Goal: Information Seeking & Learning: Learn about a topic

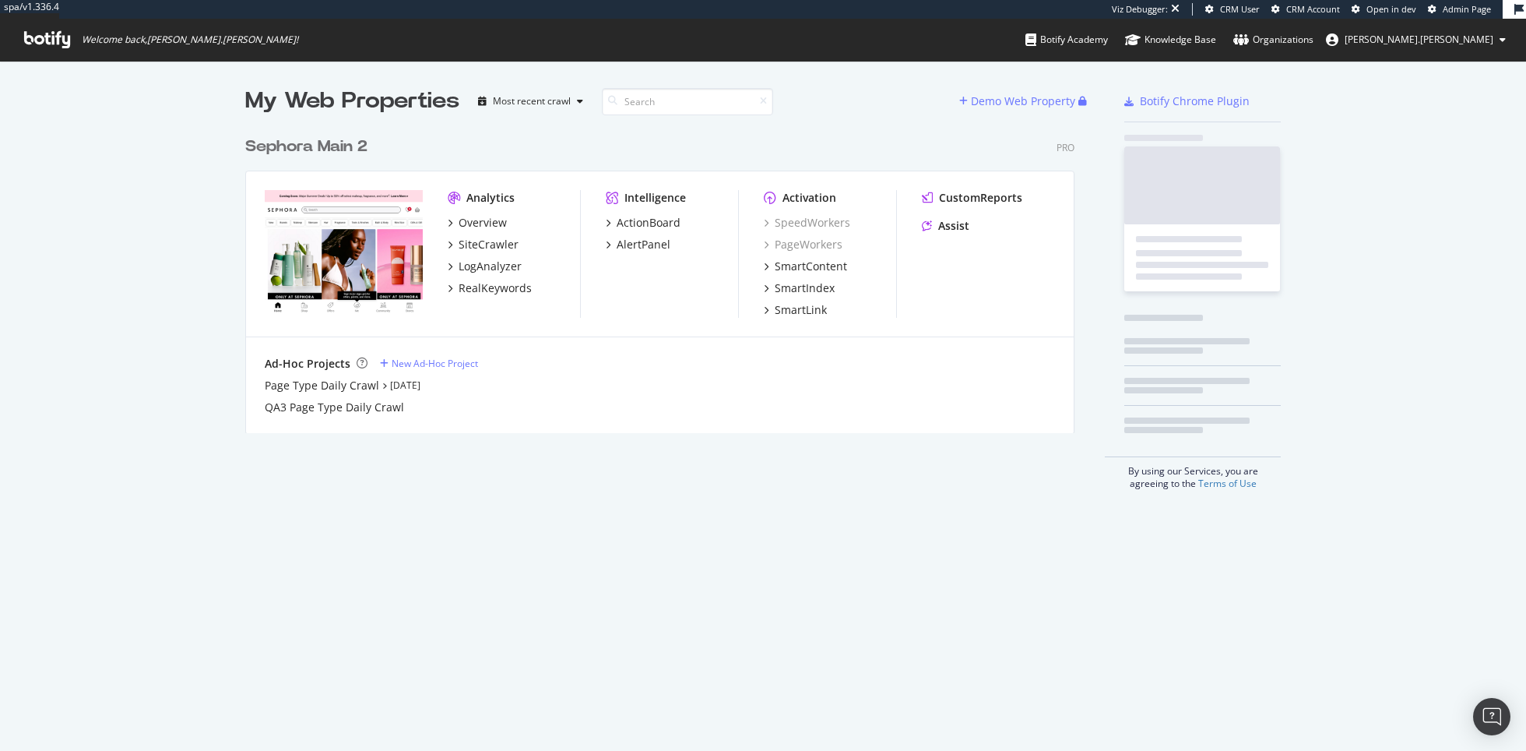
scroll to position [316, 841]
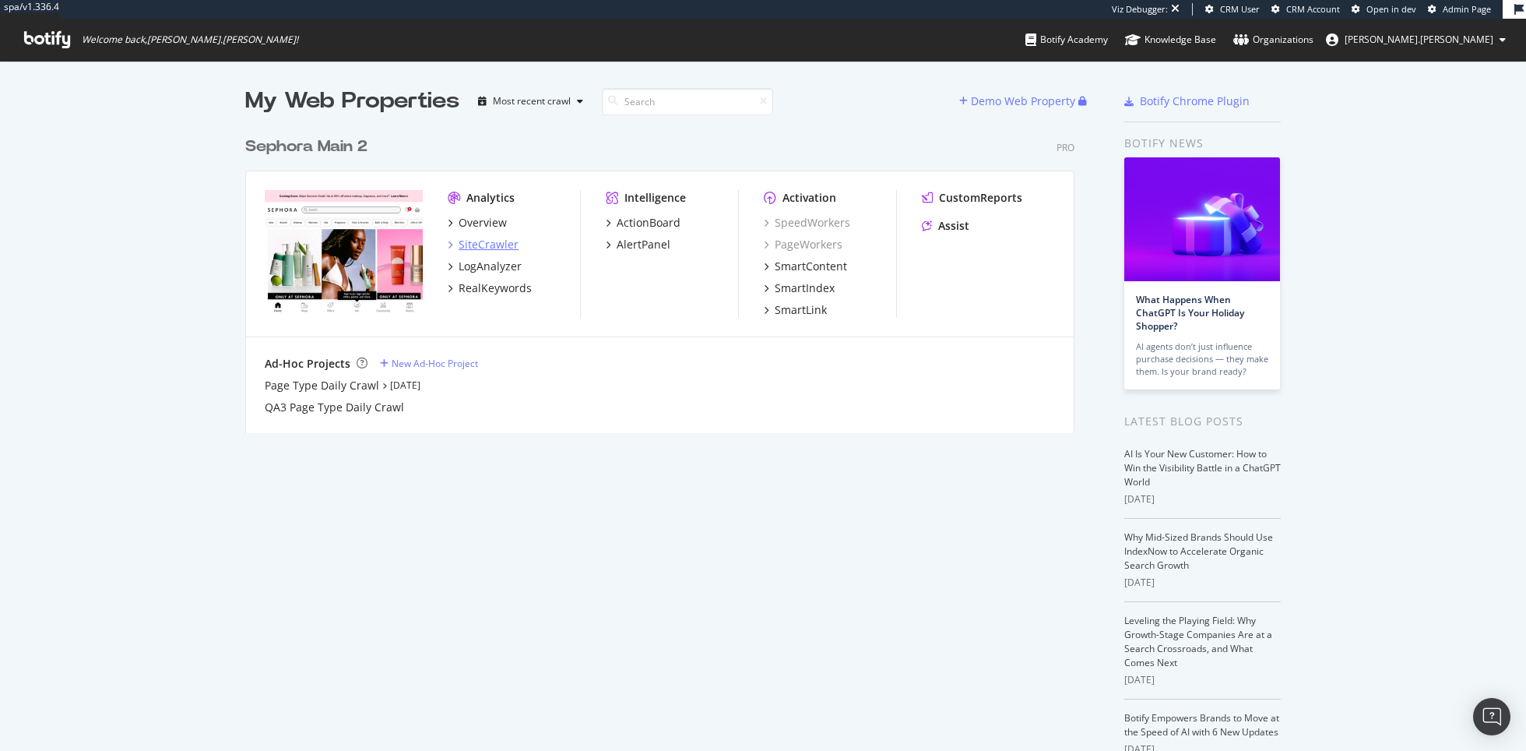
click at [488, 244] on div "SiteCrawler" at bounding box center [489, 245] width 60 height 16
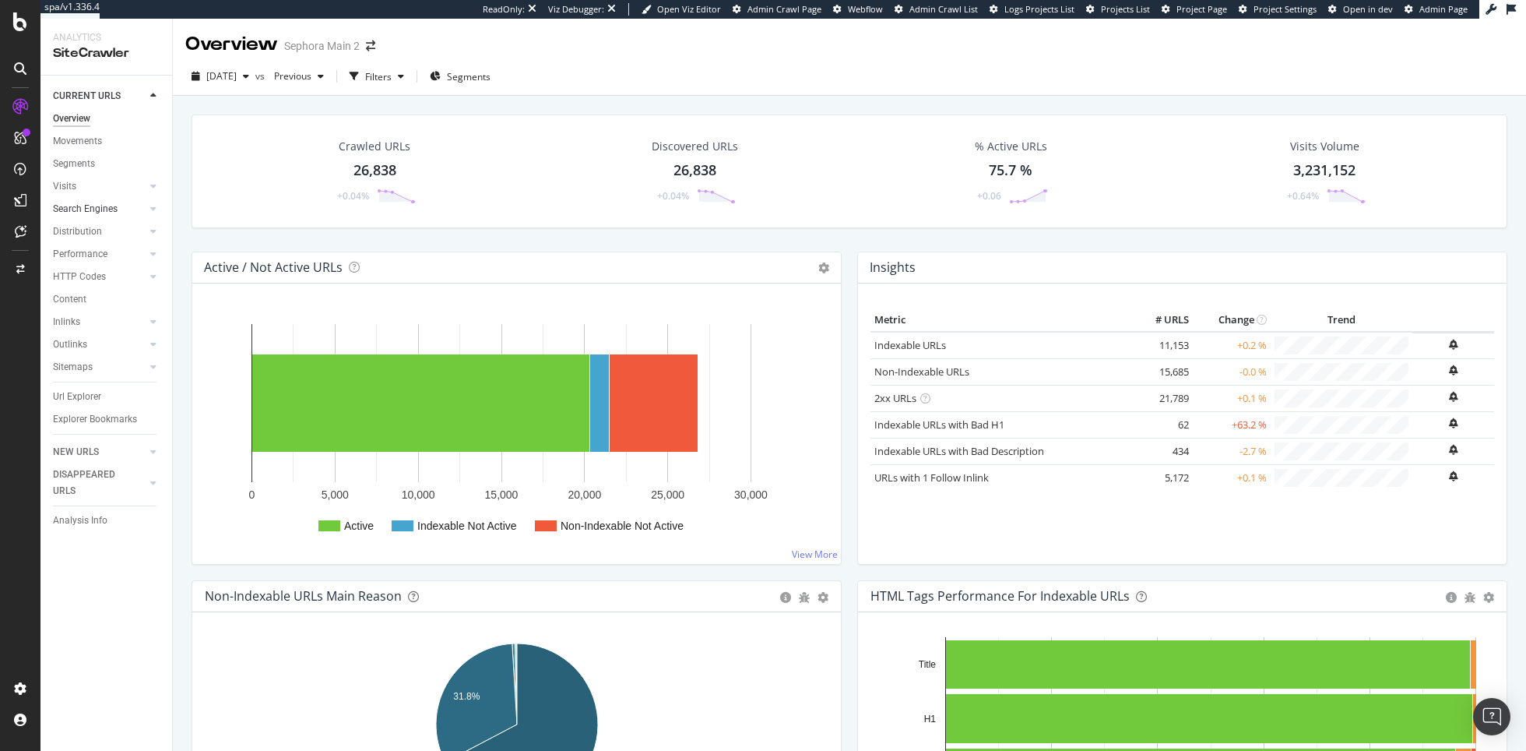
click at [118, 213] on link "Search Engines" at bounding box center [99, 209] width 93 height 16
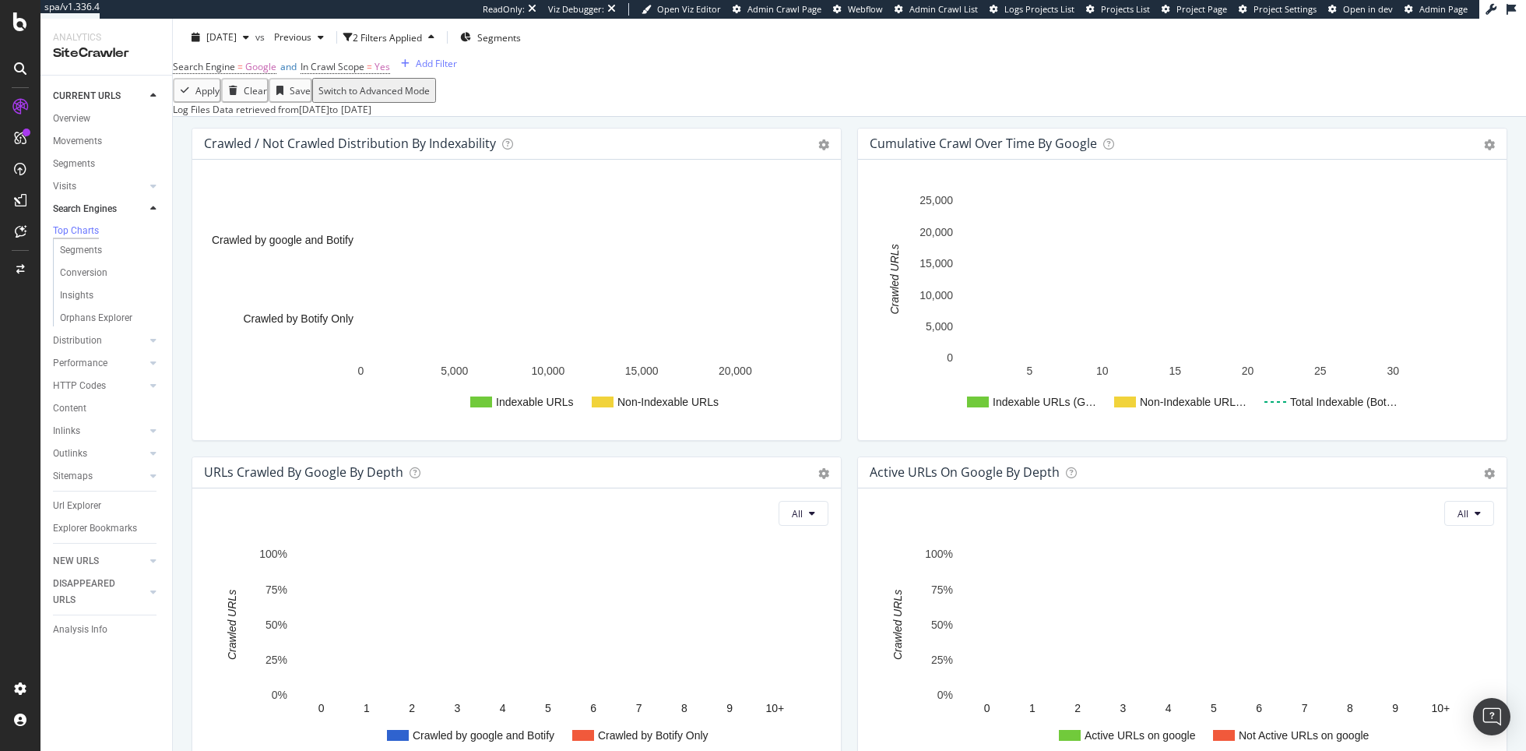
scroll to position [570, 0]
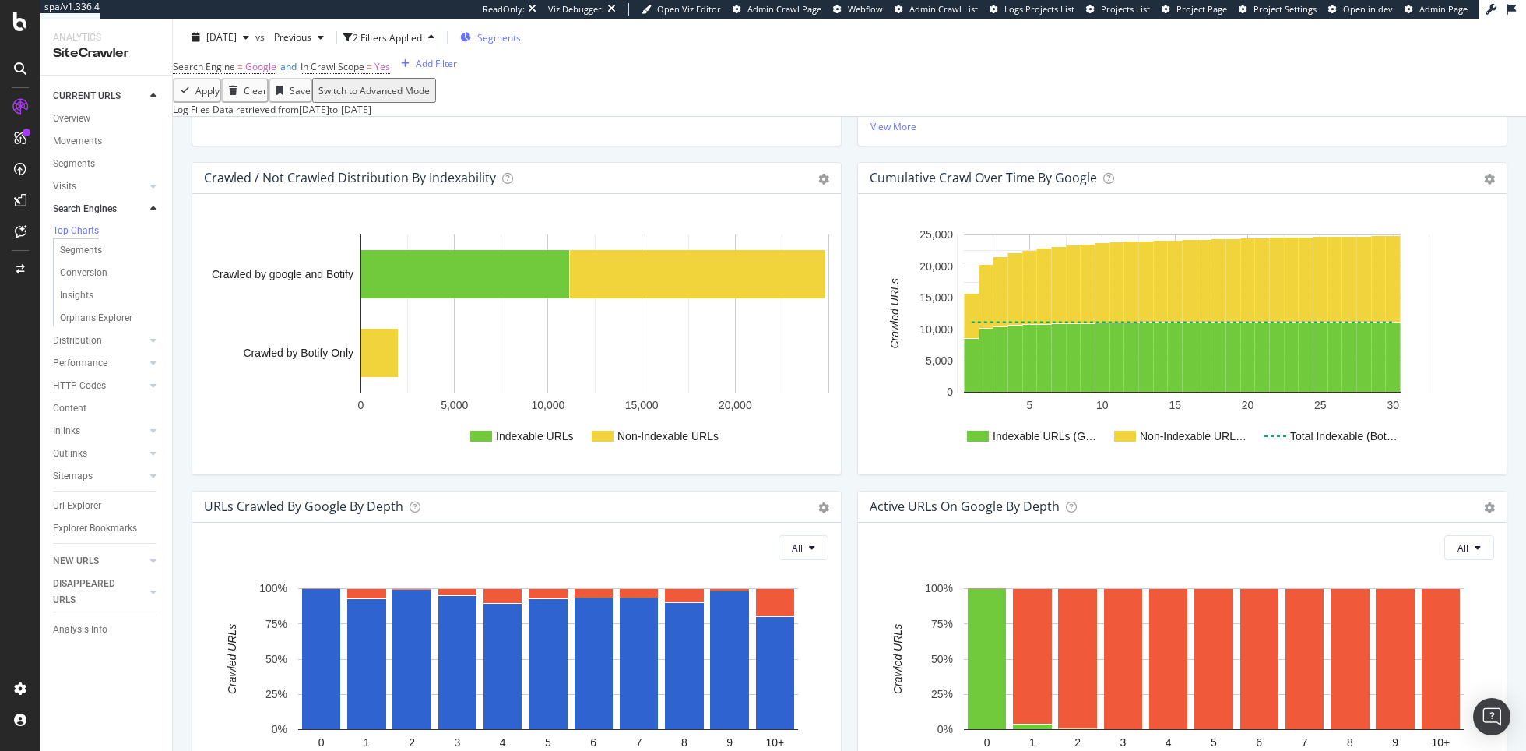
click at [521, 43] on span "Segments" at bounding box center [499, 36] width 44 height 13
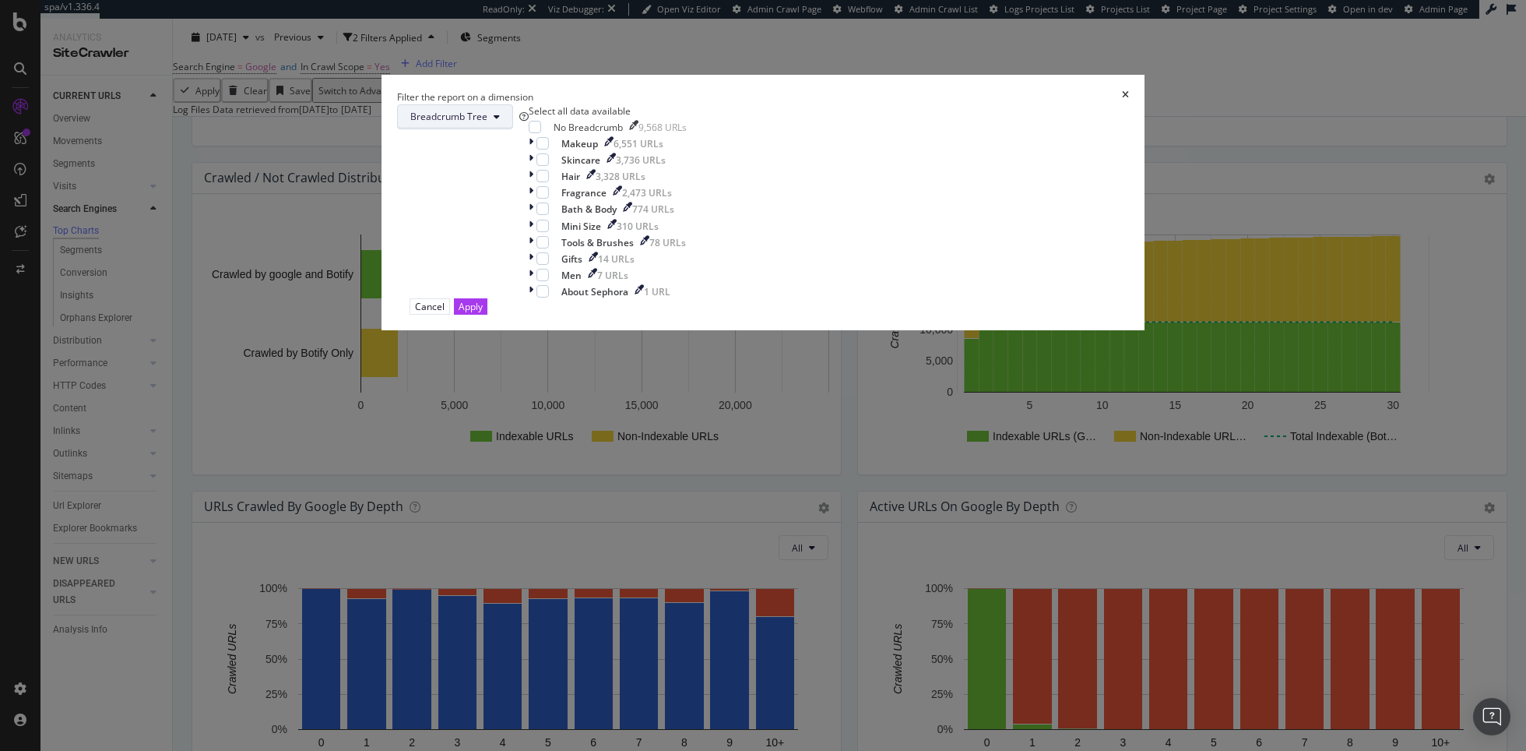
click at [513, 129] on button "Breadcrumb Tree" at bounding box center [455, 116] width 116 height 25
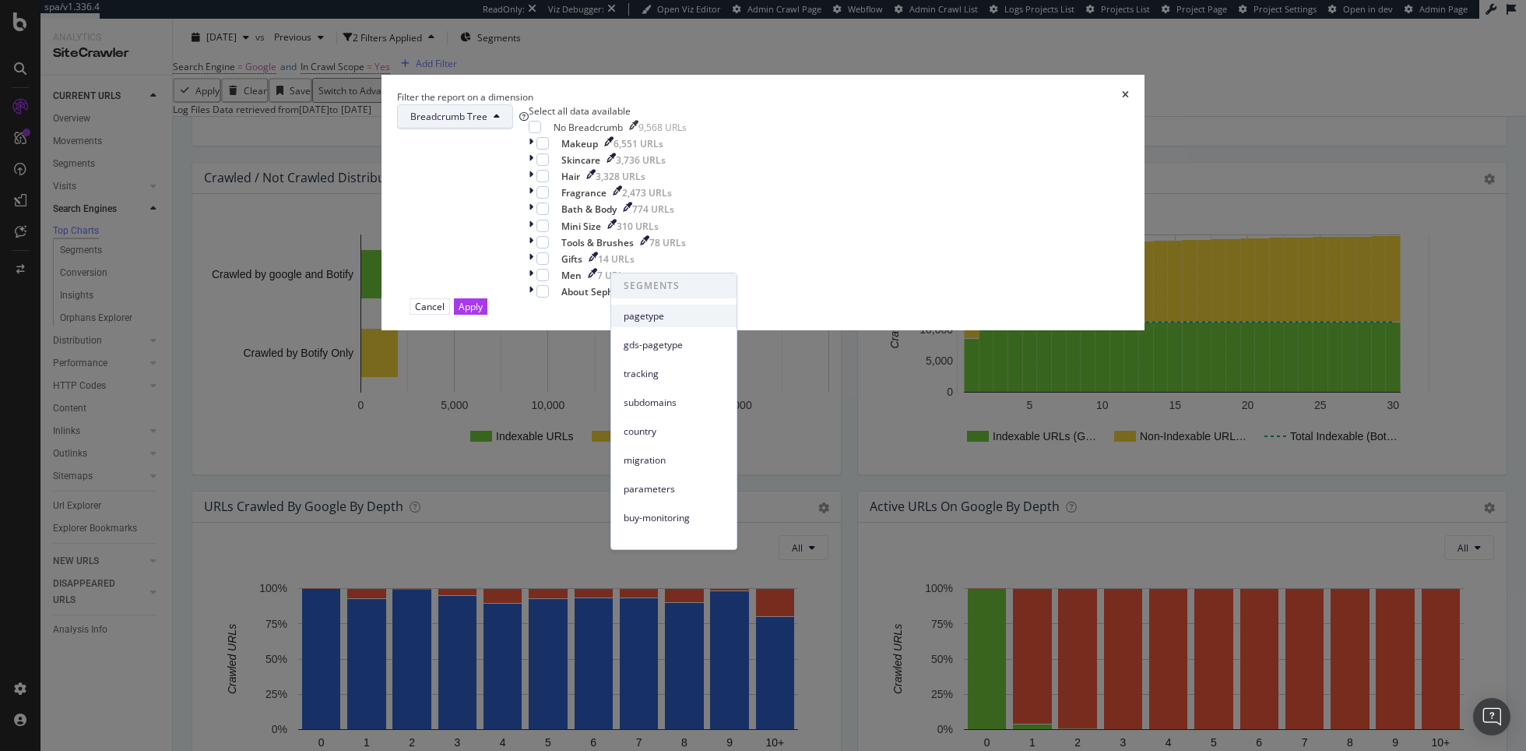
click at [677, 318] on span "pagetype" at bounding box center [674, 316] width 100 height 14
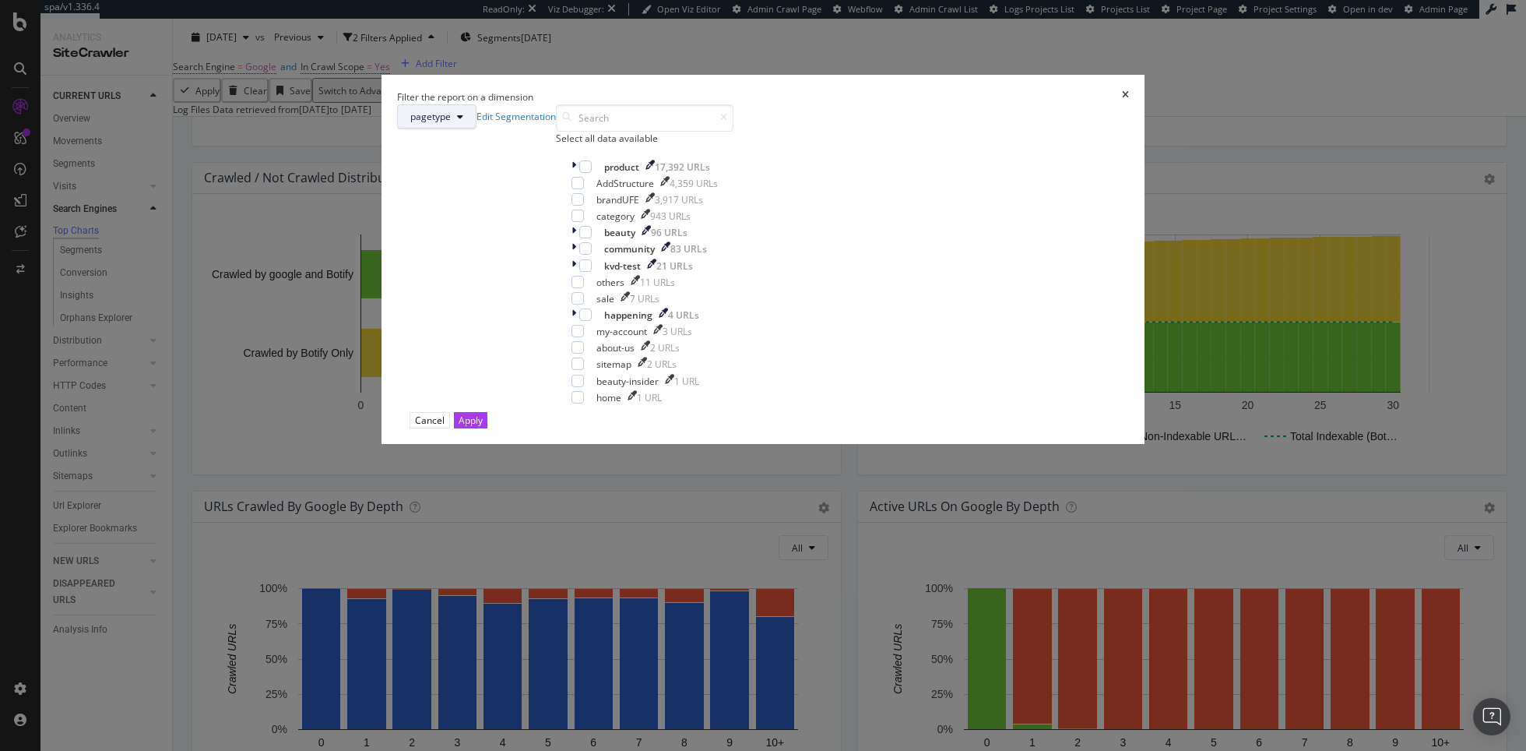
click at [477, 129] on button "pagetype" at bounding box center [436, 116] width 79 height 25
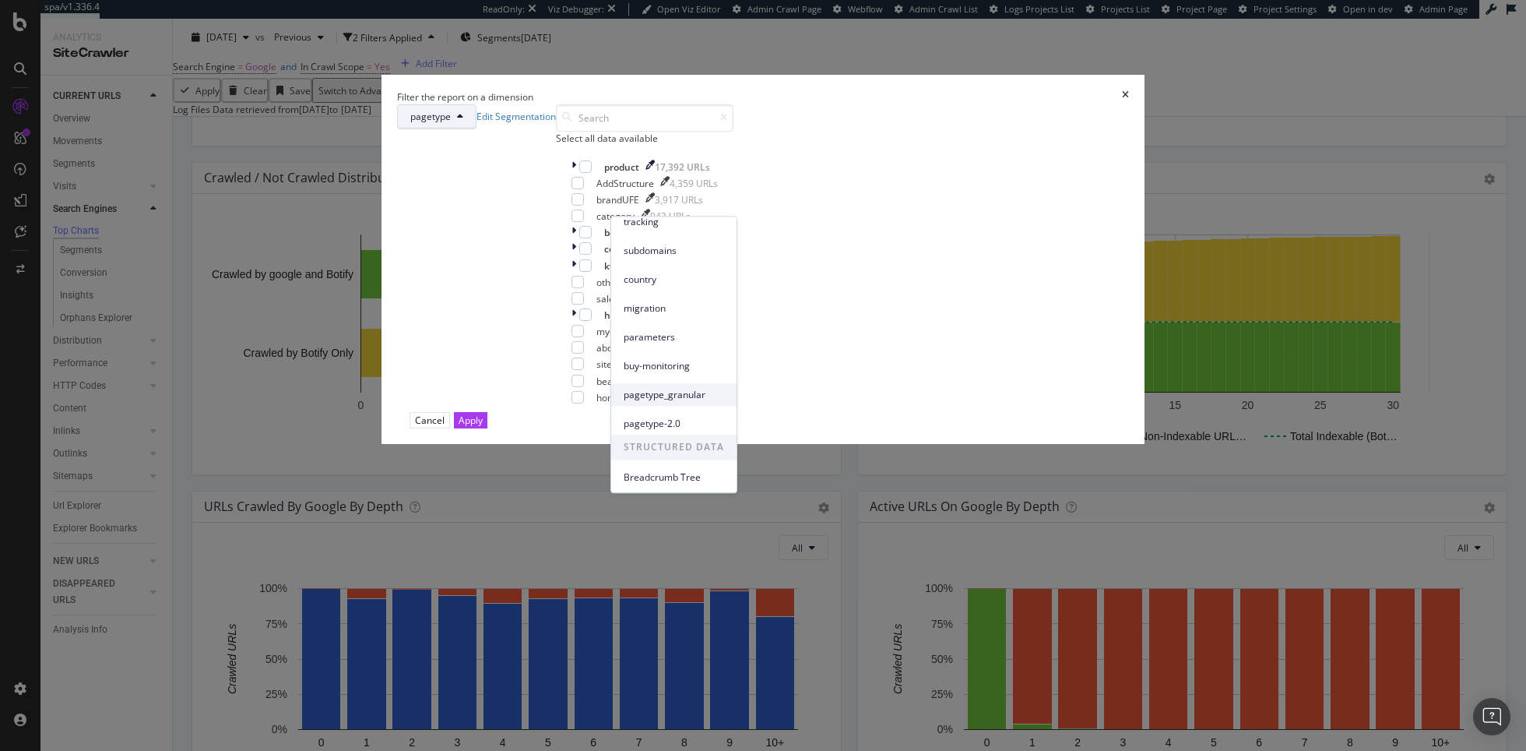
scroll to position [97, 0]
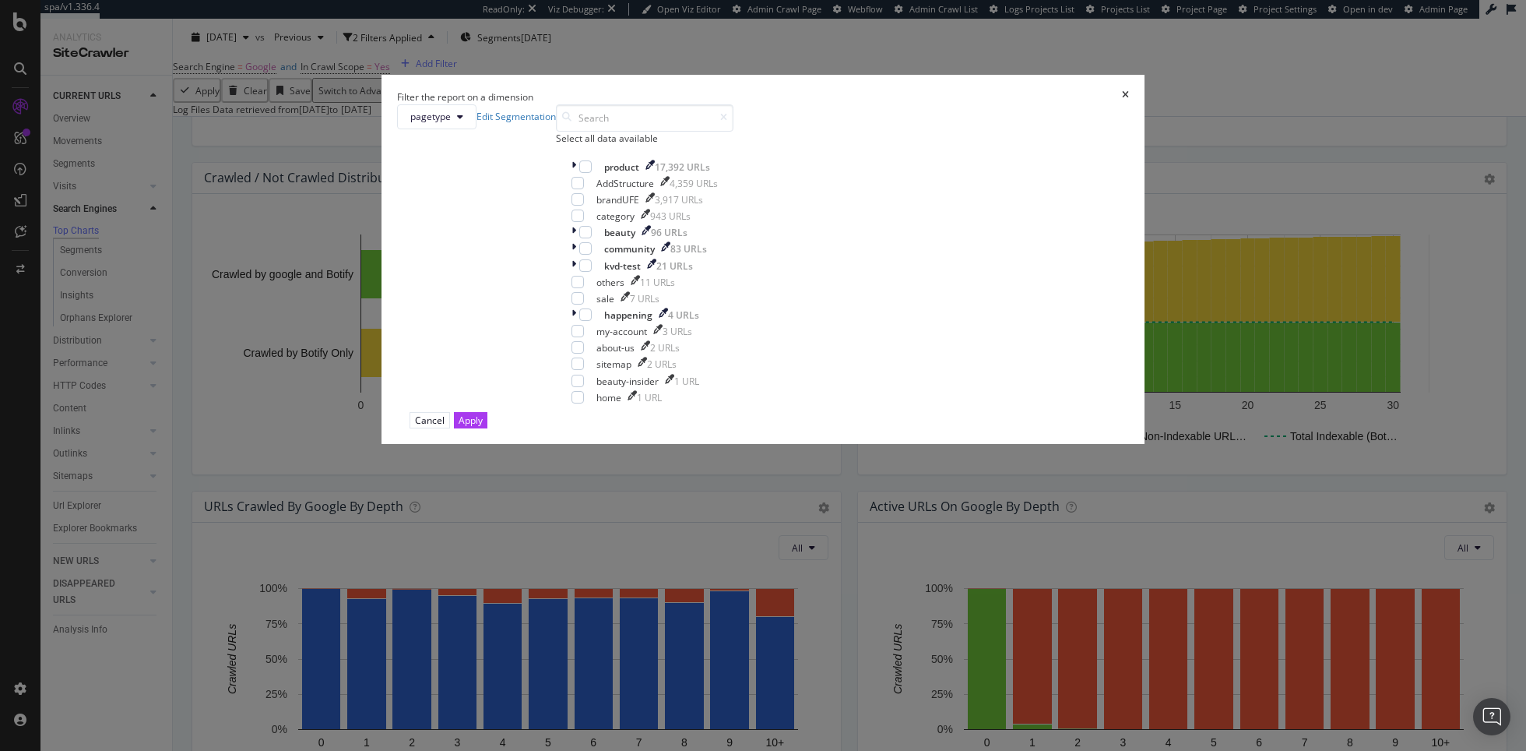
click at [556, 129] on div "pagetype Edit Segmentation" at bounding box center [476, 116] width 159 height 25
click at [477, 129] on button "pagetype" at bounding box center [436, 116] width 79 height 25
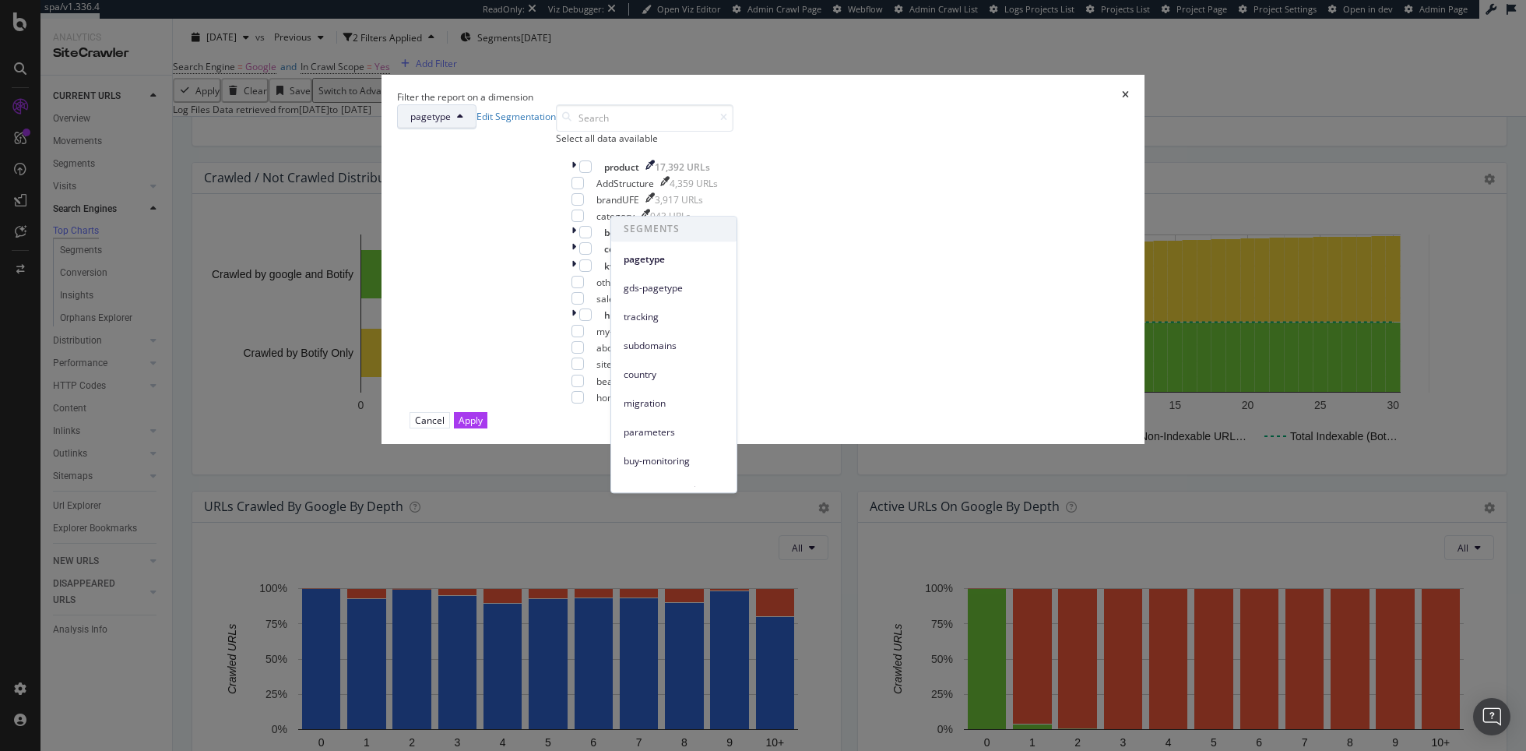
click at [477, 129] on button "pagetype" at bounding box center [436, 116] width 79 height 25
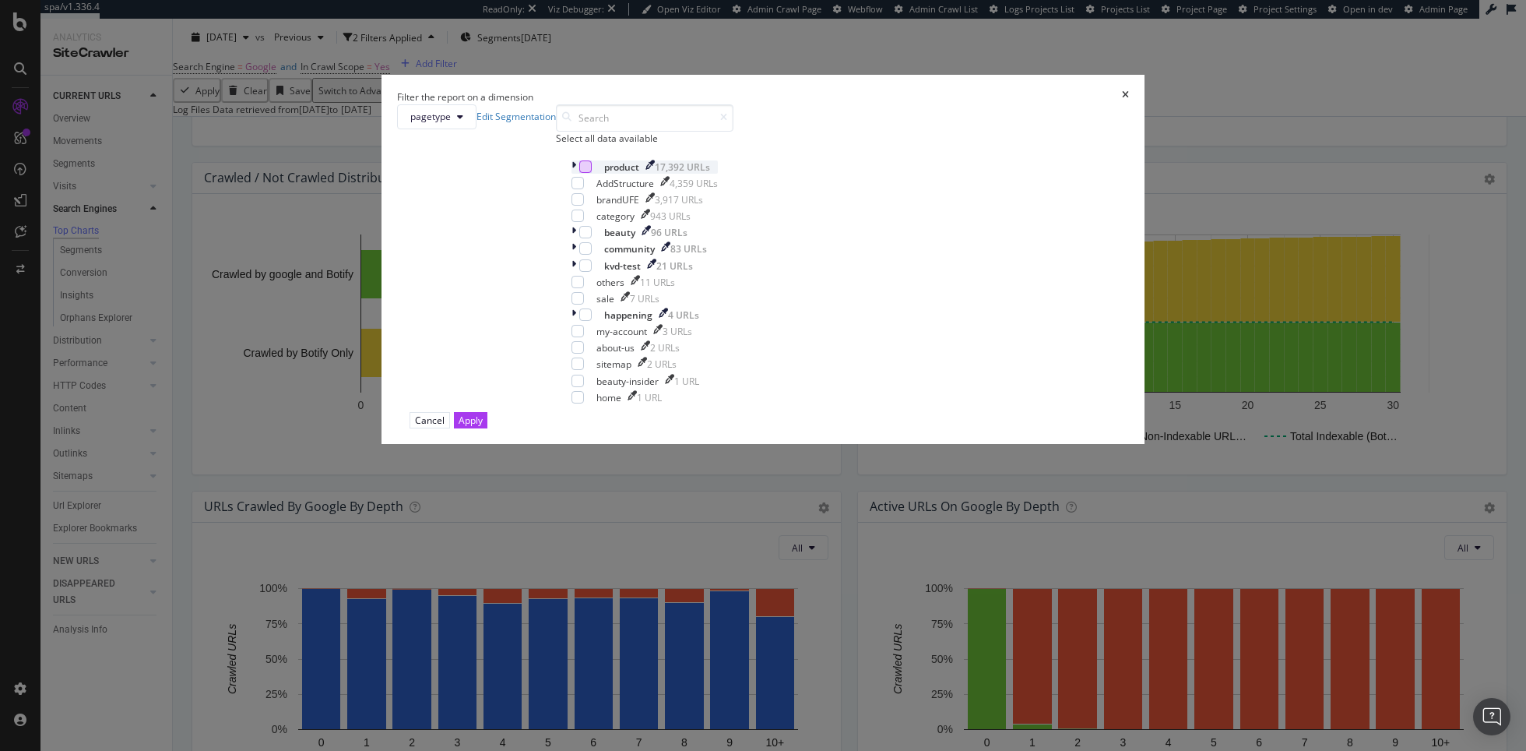
click at [592, 173] on div "modal" at bounding box center [585, 166] width 12 height 12
click at [483, 427] on div "Apply" at bounding box center [471, 420] width 24 height 13
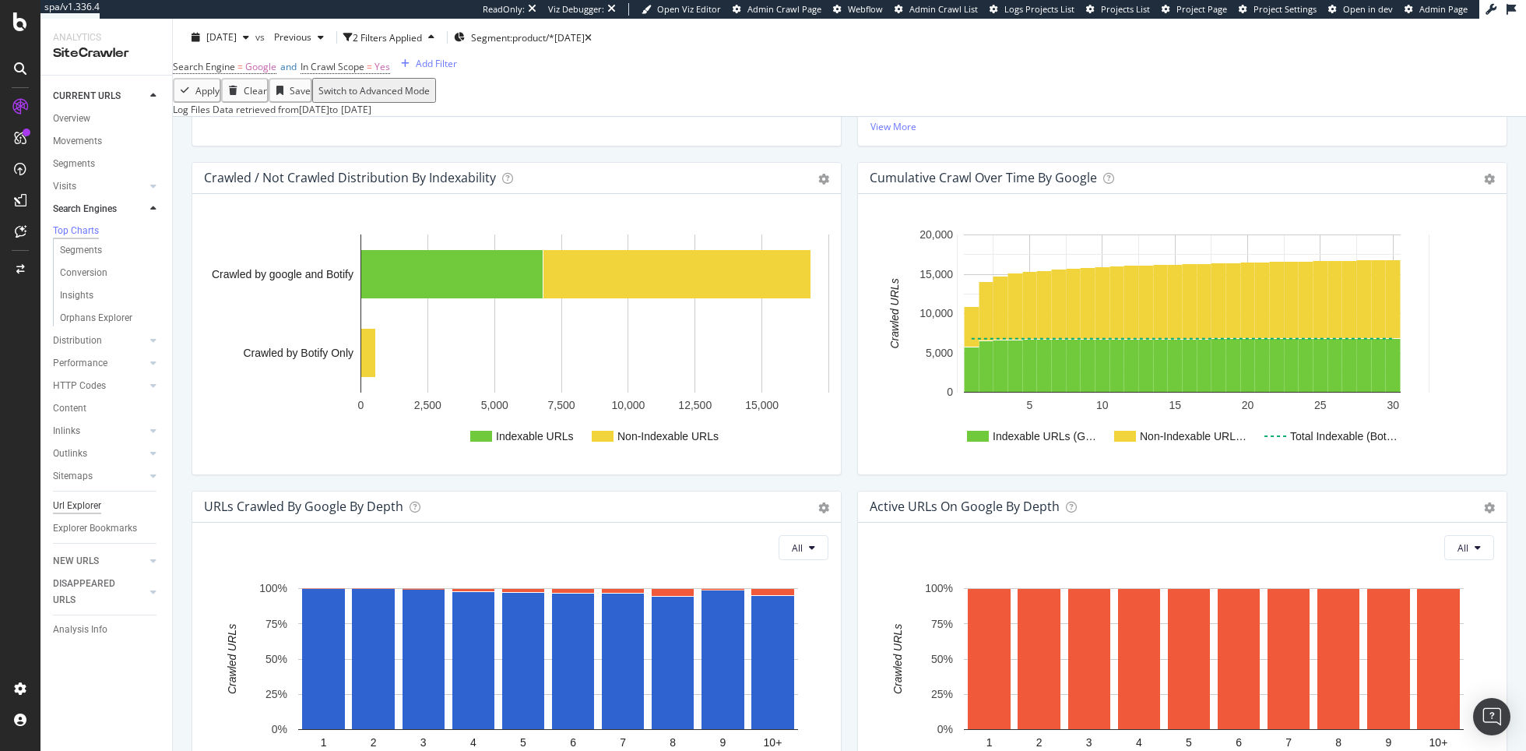
click at [76, 511] on div "Url Explorer" at bounding box center [77, 506] width 48 height 16
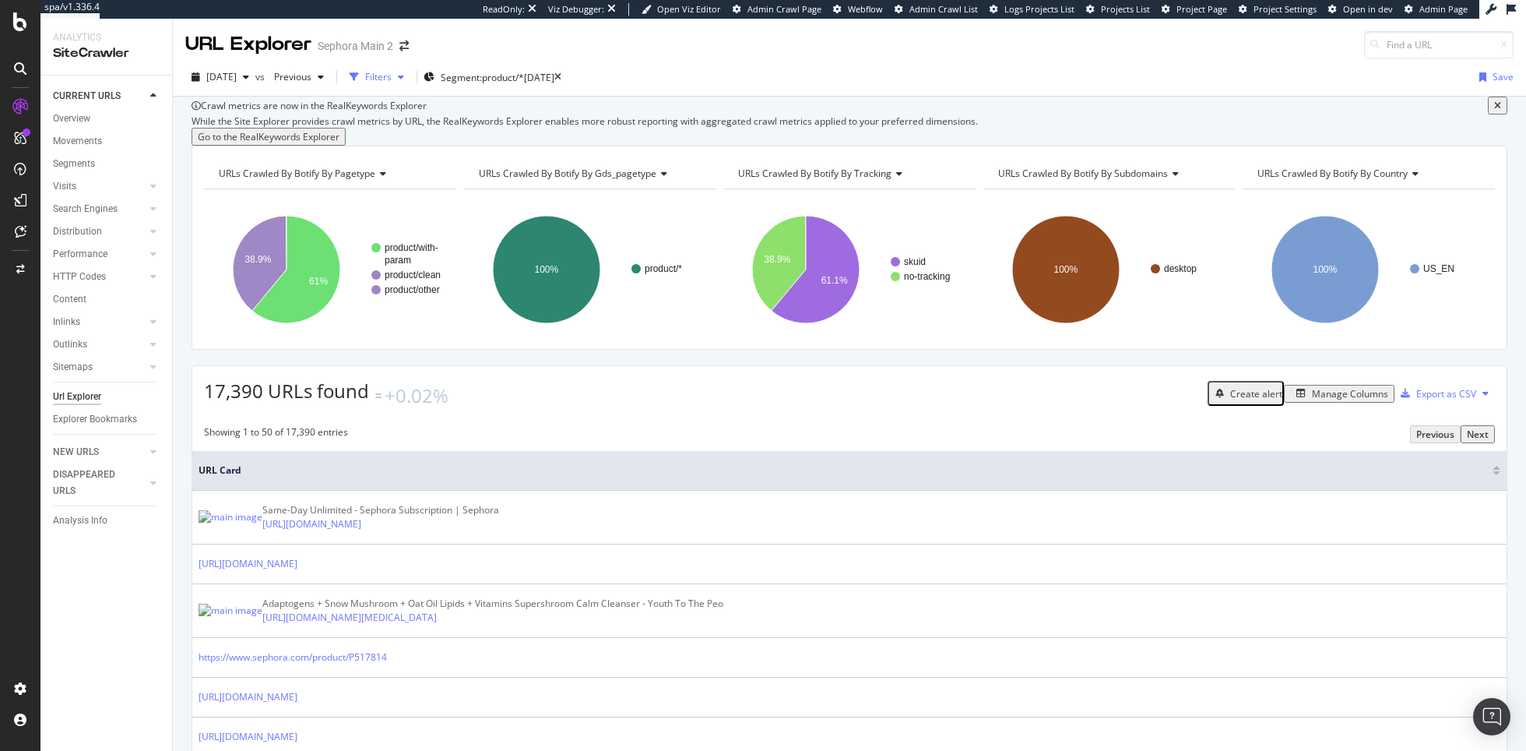
click at [410, 76] on div "button" at bounding box center [401, 76] width 19 height 9
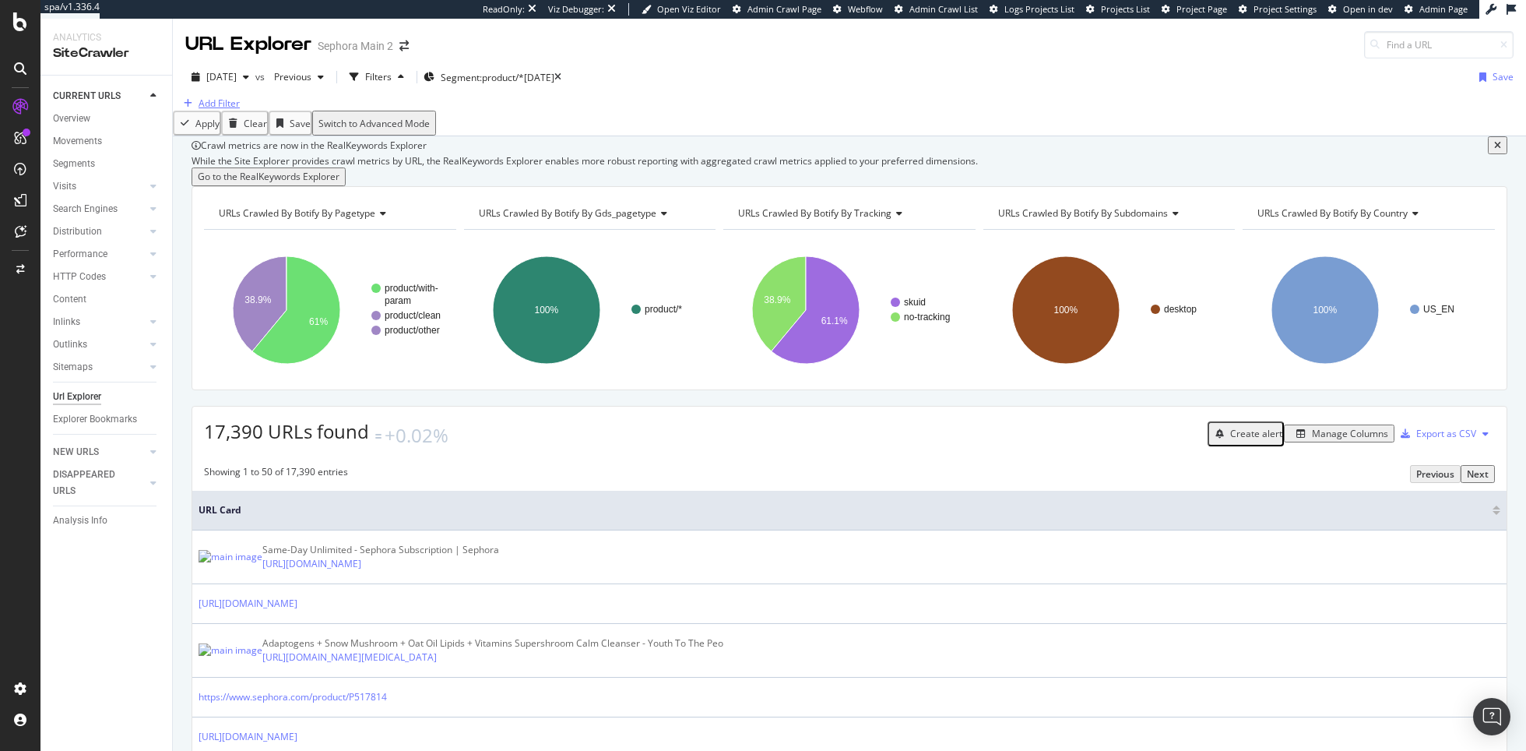
click at [227, 110] on div "Add Filter" at bounding box center [219, 103] width 41 height 13
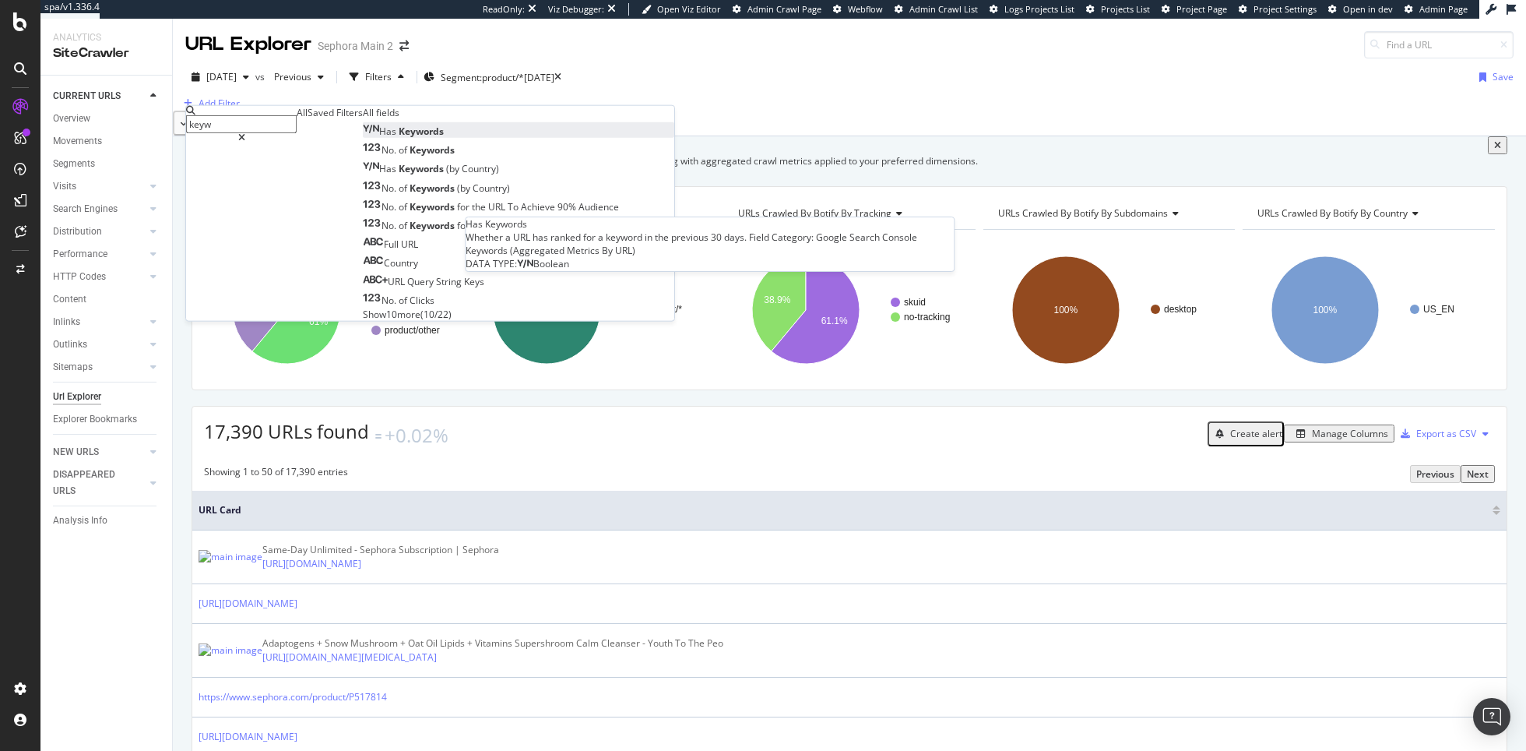
type input "keyw"
click at [399, 138] on span "Keywords" at bounding box center [421, 131] width 45 height 13
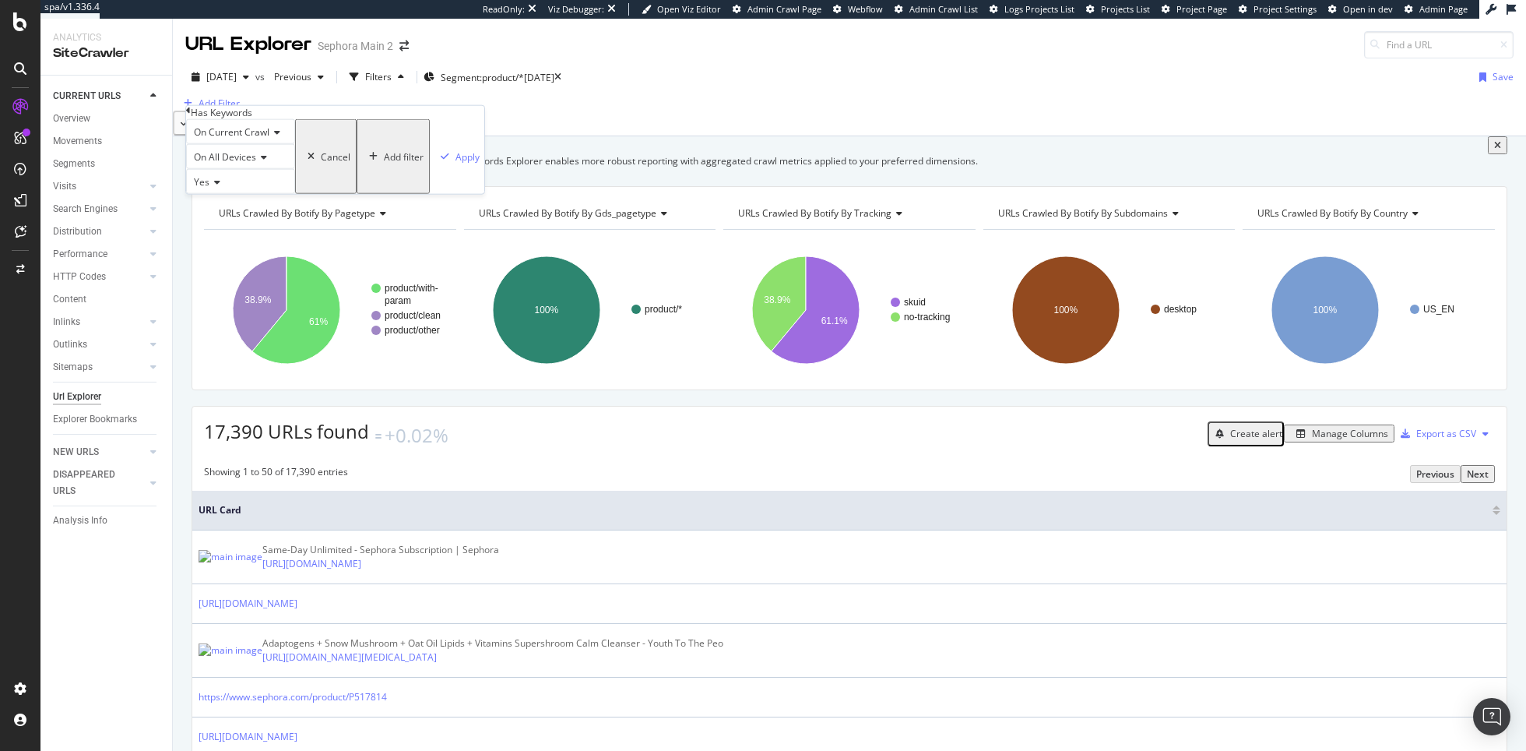
click at [357, 194] on div "On Current Crawl On All Devices Yes Cancel Add filter Apply" at bounding box center [335, 156] width 298 height 75
click at [456, 163] on div "Apply" at bounding box center [468, 156] width 24 height 13
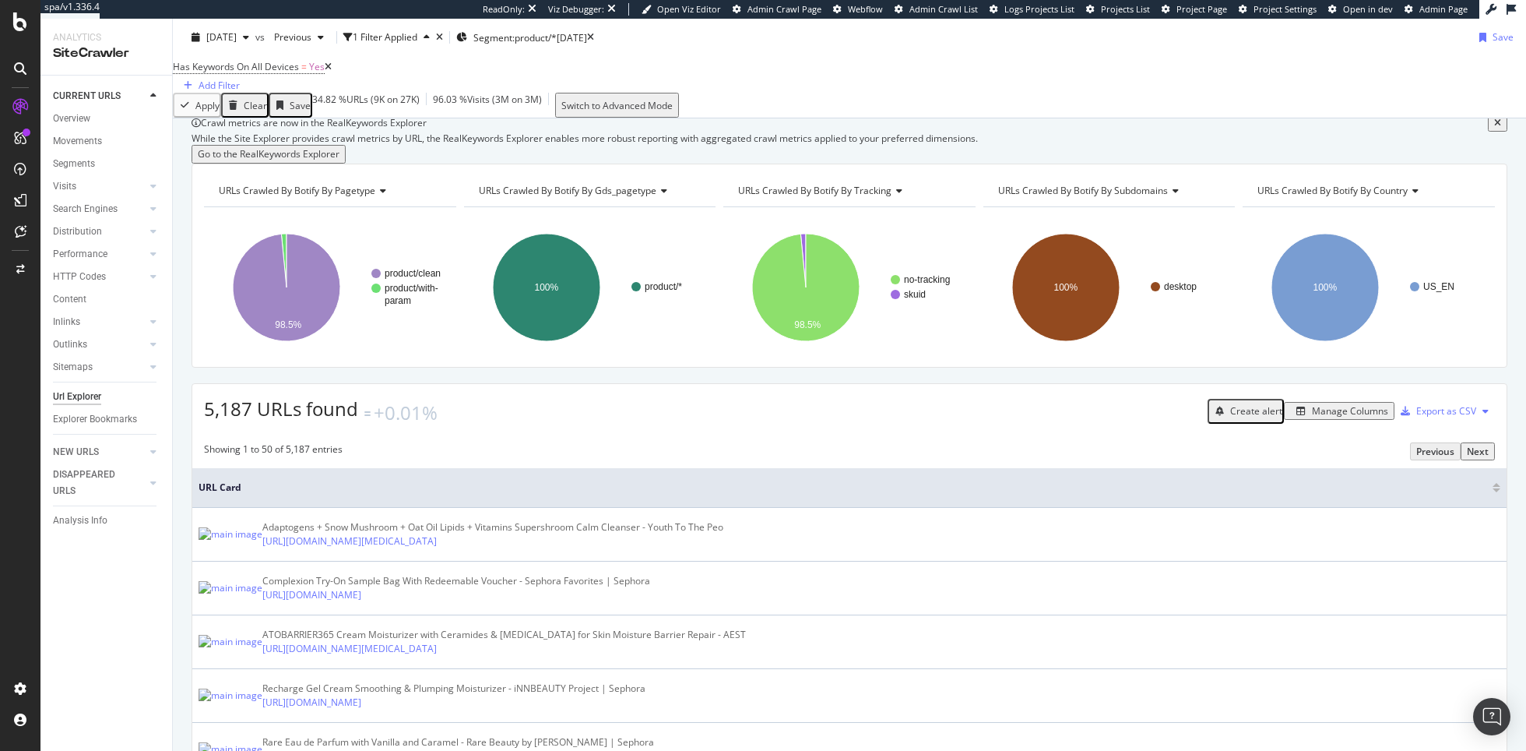
scroll to position [40, 0]
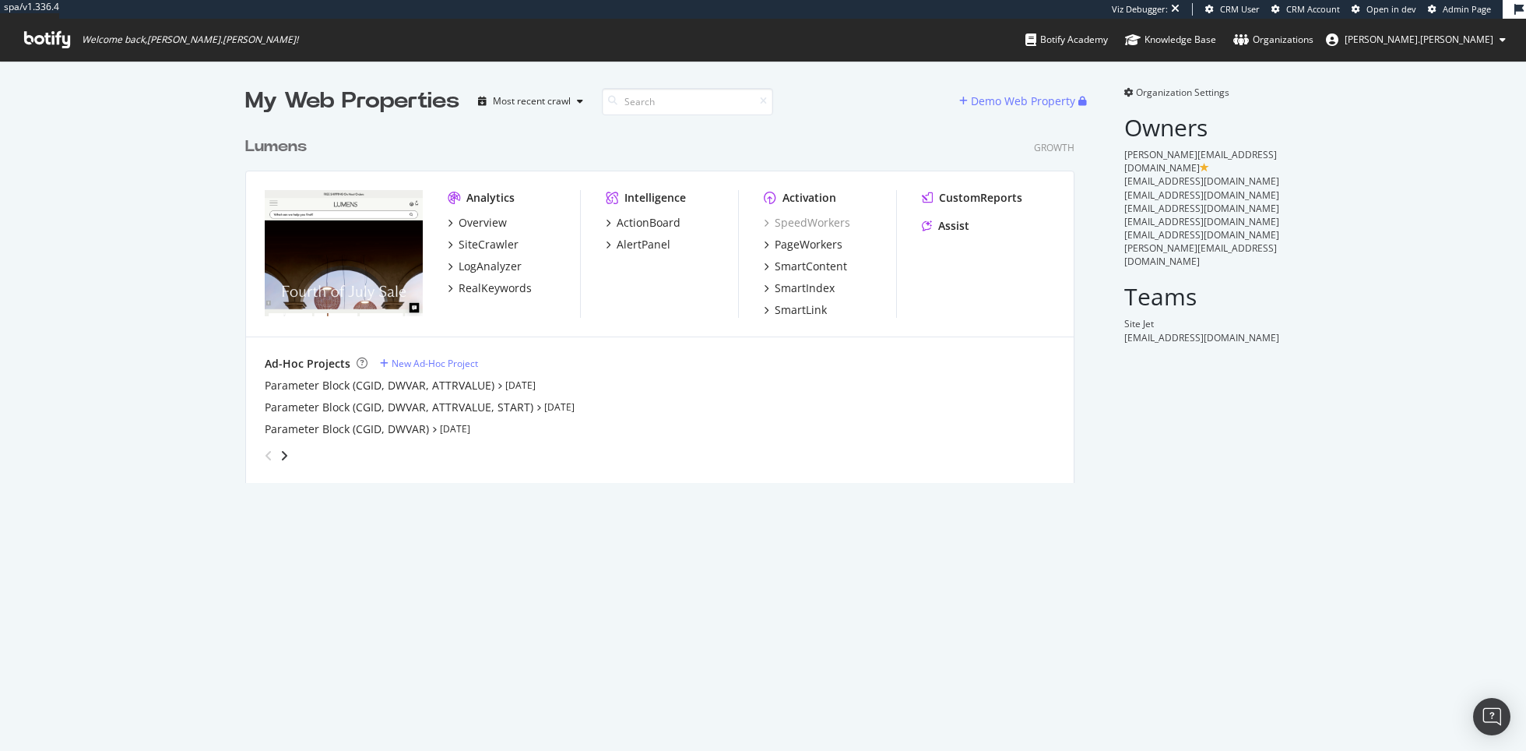
scroll to position [366, 841]
click at [482, 239] on div "SiteCrawler" at bounding box center [489, 245] width 60 height 16
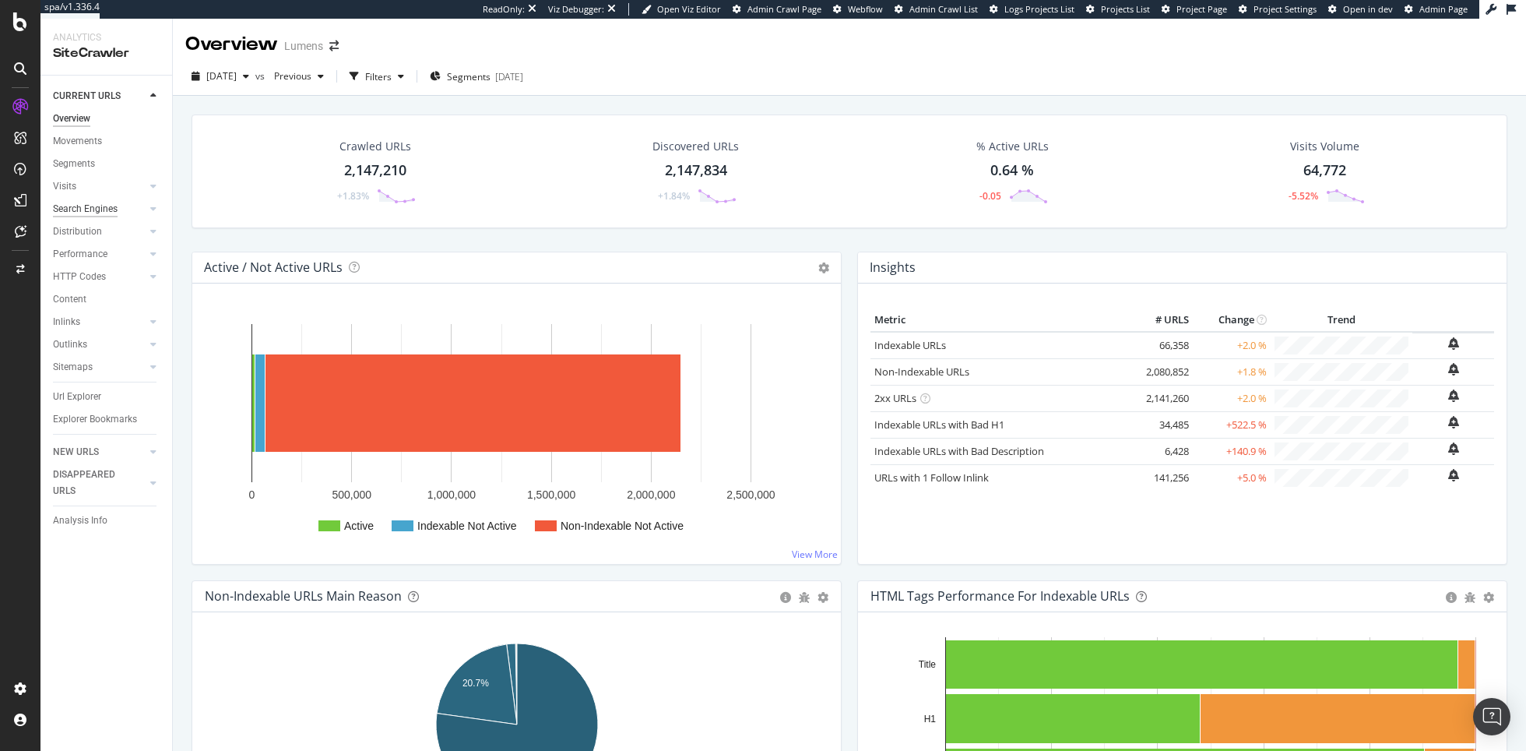
click at [107, 209] on div "Search Engines" at bounding box center [85, 209] width 65 height 16
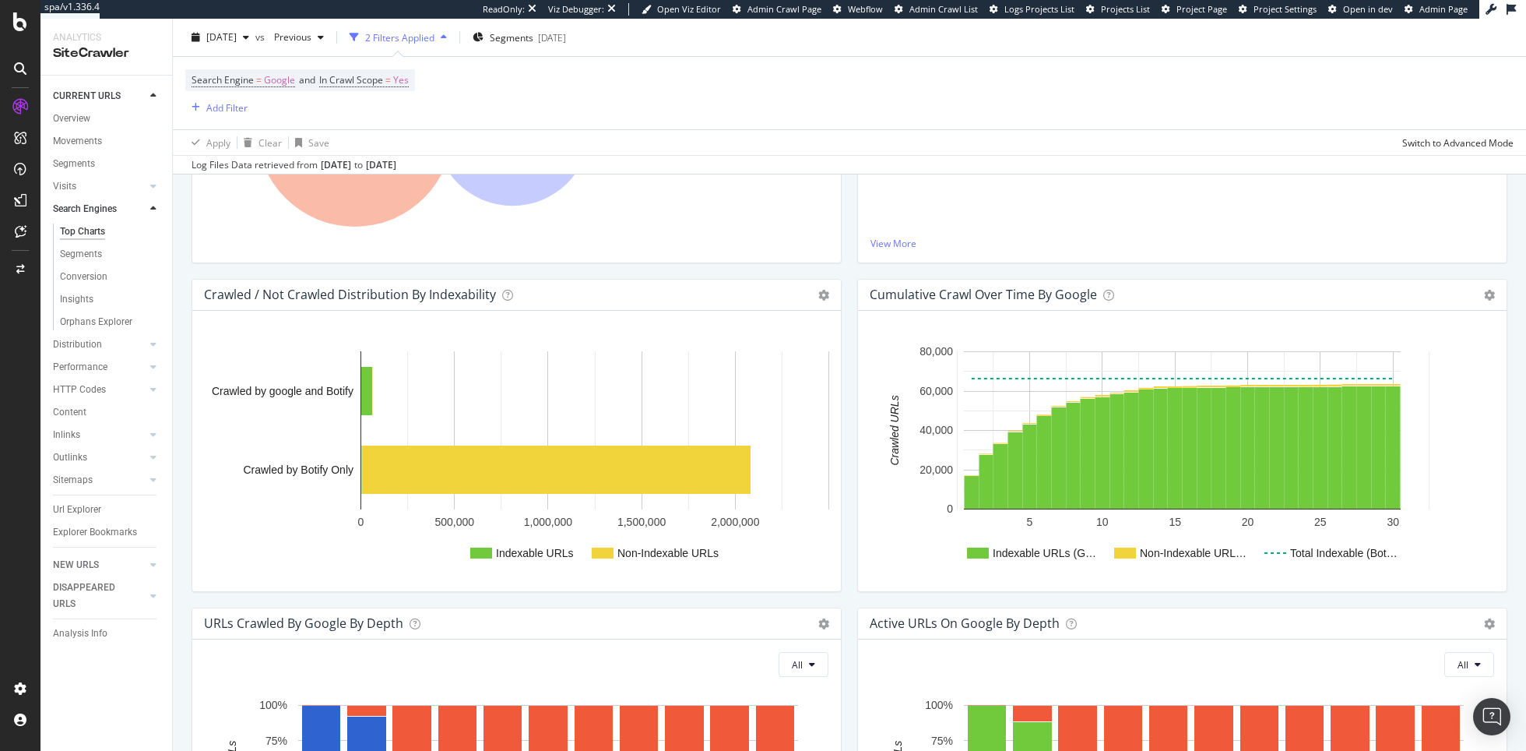
scroll to position [537, 0]
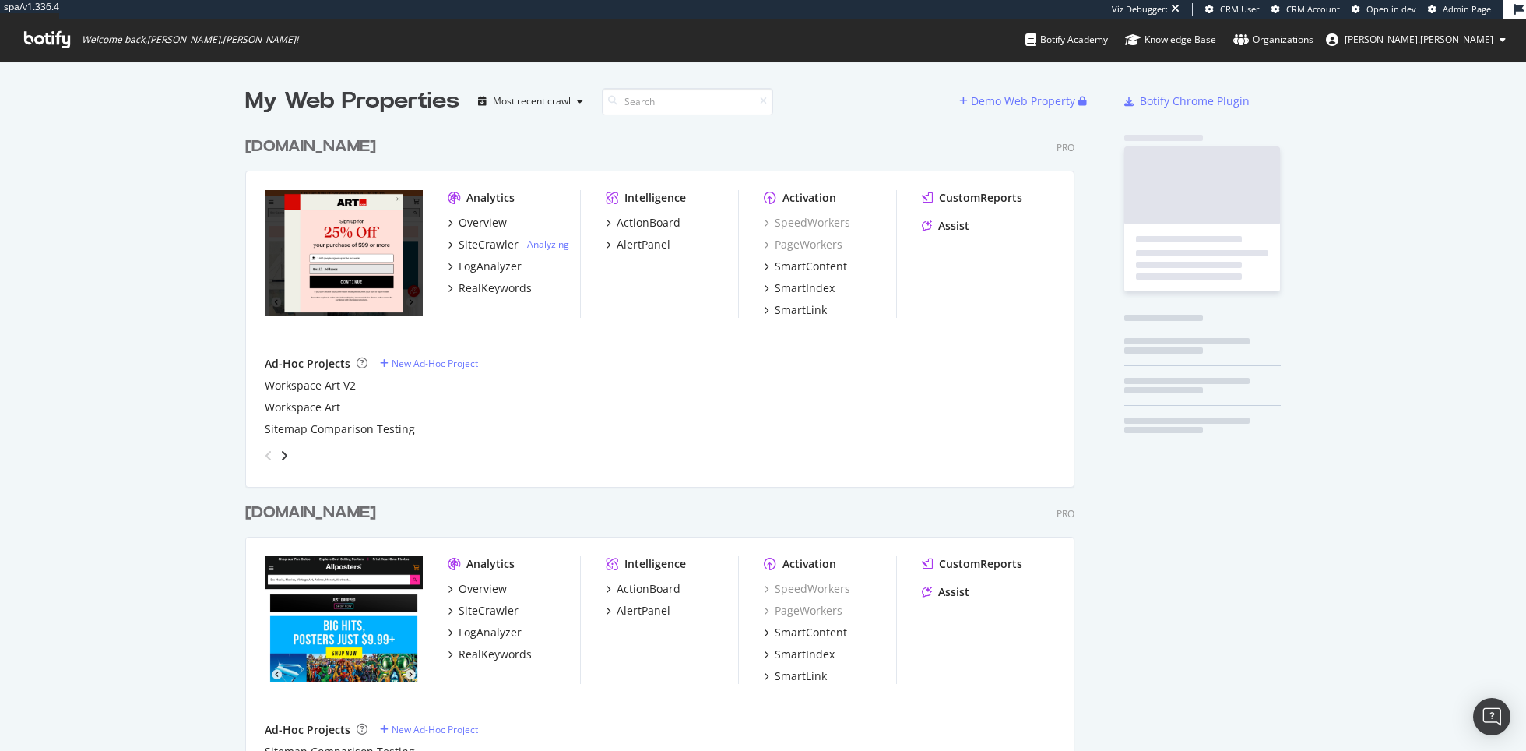
scroll to position [704, 841]
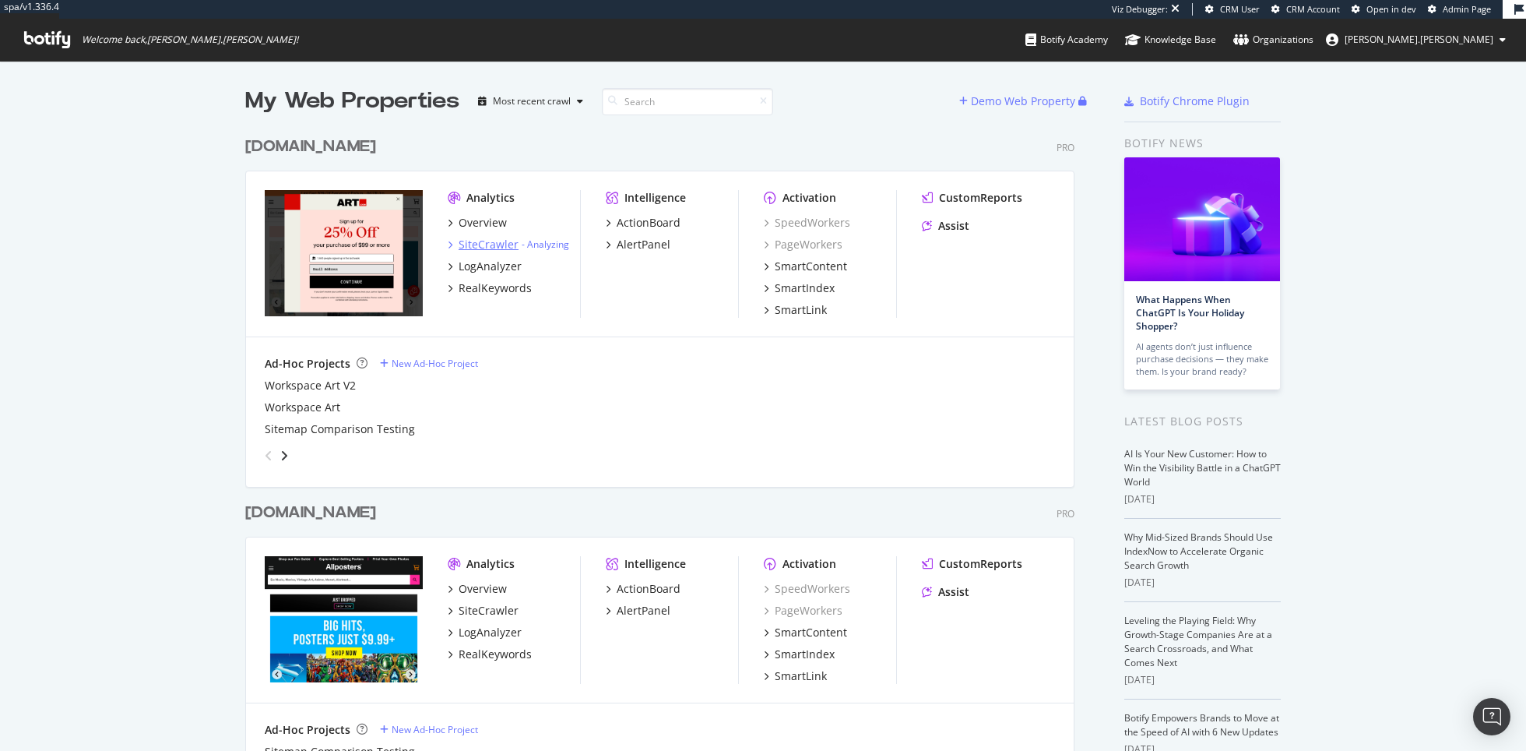
click at [488, 246] on div "SiteCrawler" at bounding box center [489, 245] width 60 height 16
